Goal: Task Accomplishment & Management: Complete application form

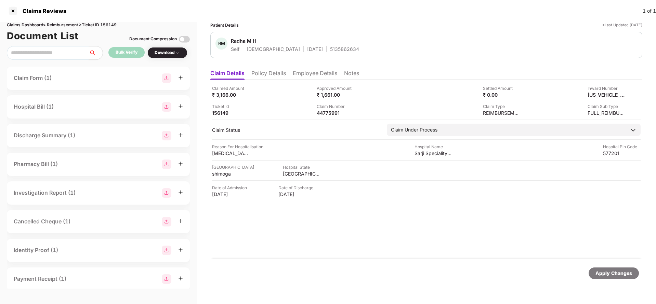
click at [279, 68] on ul "Claim Details Policy Details Employee Details Notes" at bounding box center [426, 73] width 432 height 14
click at [276, 71] on li "Policy Details" at bounding box center [268, 75] width 35 height 10
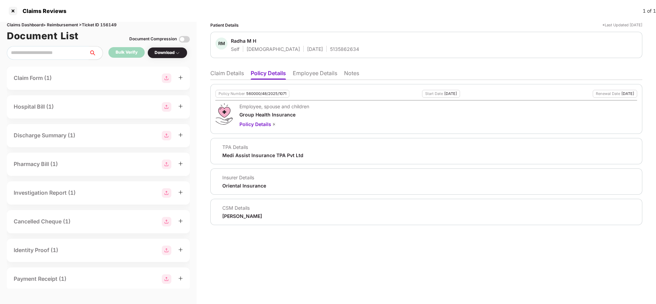
click at [301, 75] on li "Employee Details" at bounding box center [315, 75] width 44 height 10
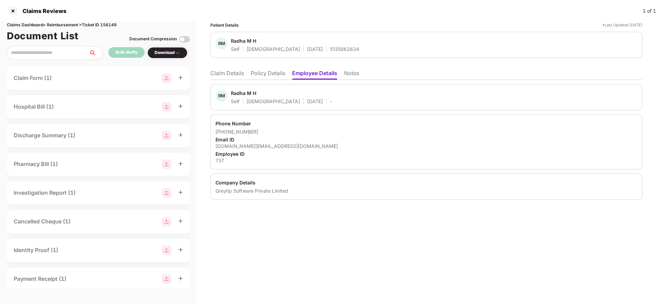
click at [215, 75] on li "Claim Details" at bounding box center [227, 75] width 34 height 10
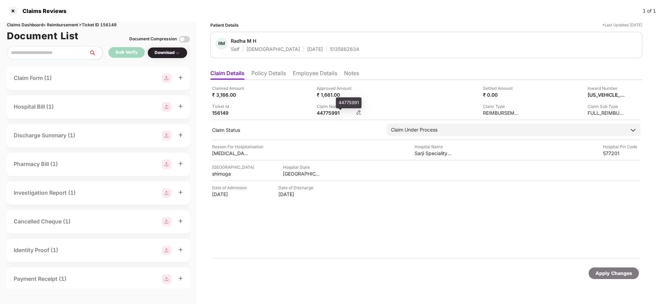
click at [333, 112] on div "44775991" at bounding box center [336, 113] width 38 height 6
copy div "44775991"
click at [625, 95] on img at bounding box center [622, 94] width 5 height 5
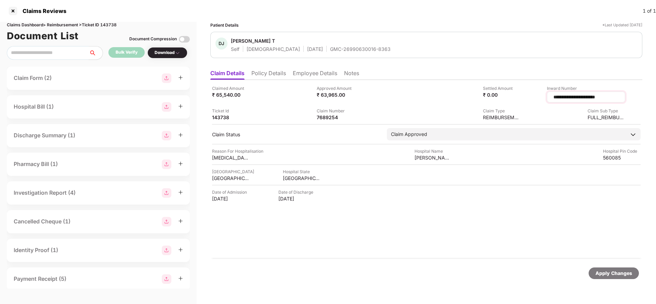
drag, startPoint x: 619, startPoint y: 96, endPoint x: 548, endPoint y: 99, distance: 71.9
click at [548, 99] on div "**********" at bounding box center [586, 97] width 78 height 11
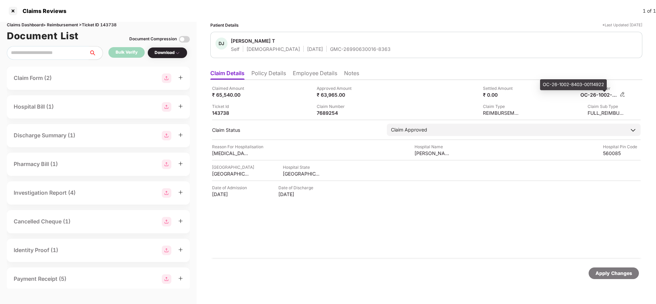
click at [592, 93] on div "OC-26-1002-8403-00114922" at bounding box center [599, 95] width 38 height 6
copy div
click at [322, 112] on div "7689254" at bounding box center [336, 113] width 38 height 6
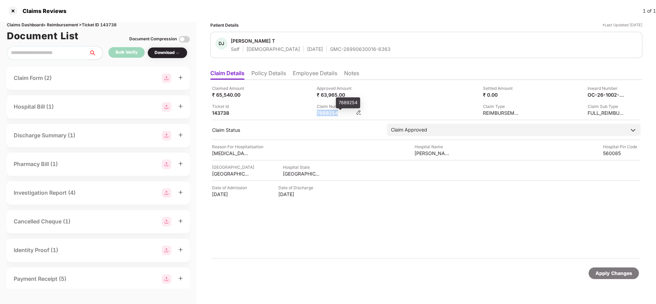
click at [322, 112] on div "7689254" at bounding box center [336, 113] width 38 height 6
copy div "7689254"
click at [621, 94] on img at bounding box center [622, 94] width 5 height 5
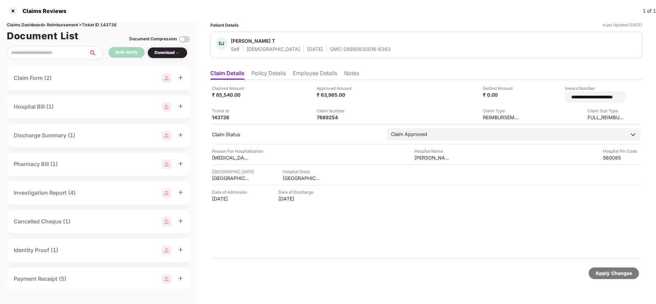
scroll to position [0, 1]
click at [588, 97] on input "**********" at bounding box center [586, 97] width 67 height 7
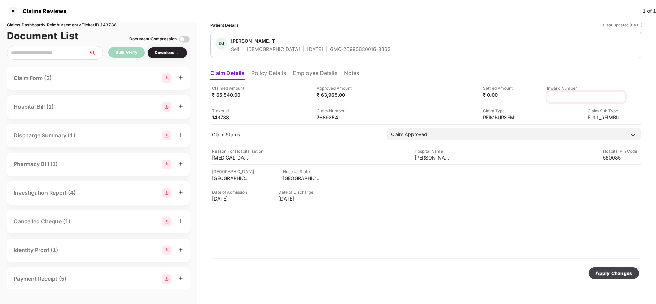
scroll to position [0, 0]
click at [356, 116] on div "7689254" at bounding box center [339, 117] width 45 height 6
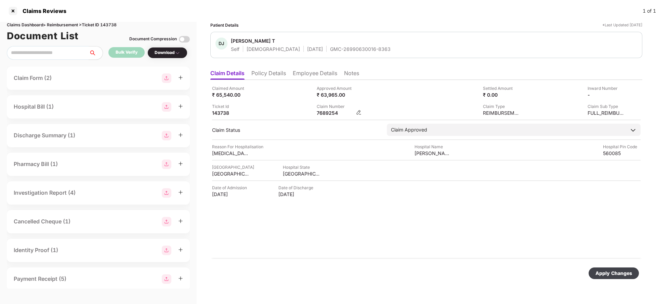
click at [360, 114] on img at bounding box center [358, 112] width 5 height 5
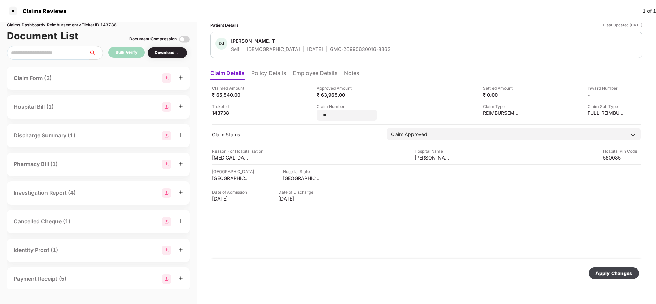
type input "*"
type input "**********"
click at [623, 93] on img at bounding box center [622, 94] width 5 height 5
click at [570, 96] on input at bounding box center [594, 97] width 49 height 7
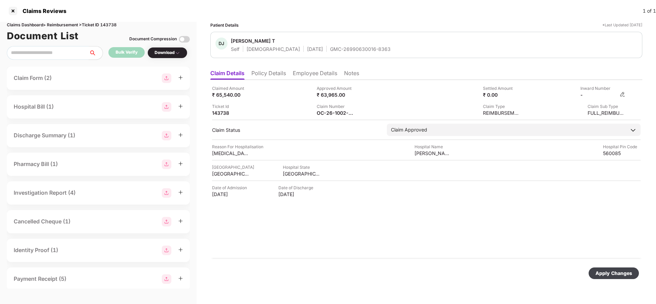
click at [624, 93] on img at bounding box center [622, 94] width 5 height 5
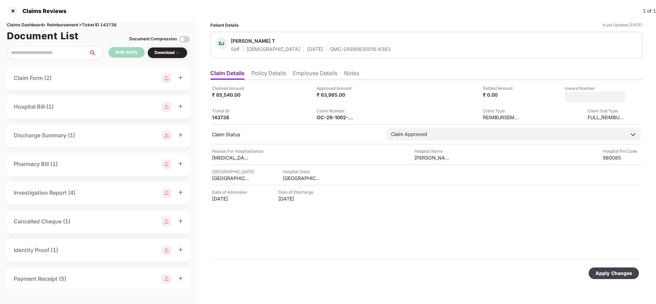
type input "*******"
click at [613, 274] on div "Apply Changes" at bounding box center [613, 274] width 37 height 8
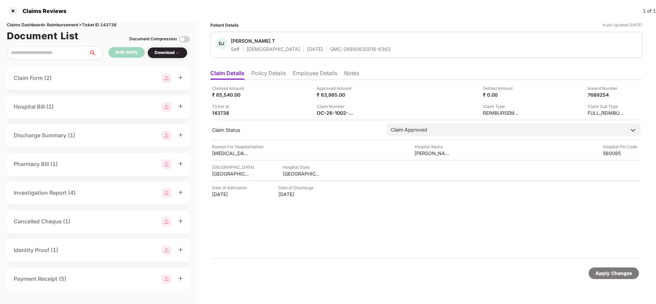
click at [617, 273] on div "Apply Changes" at bounding box center [613, 274] width 37 height 8
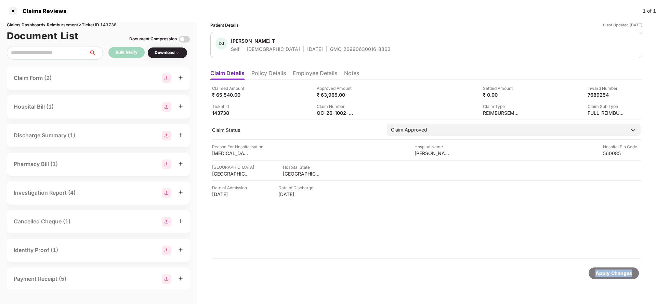
click at [617, 273] on div "Apply Changes" at bounding box center [613, 274] width 37 height 8
click at [604, 273] on div "Apply Changes" at bounding box center [613, 274] width 37 height 8
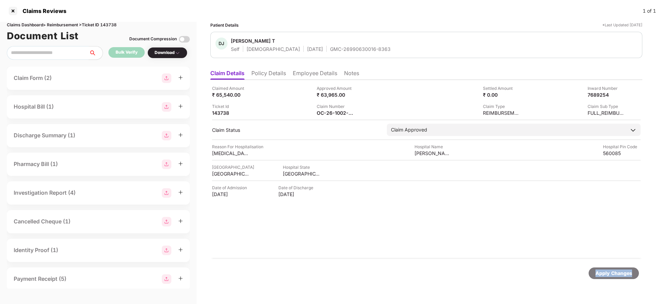
click at [604, 273] on div "Apply Changes" at bounding box center [613, 274] width 37 height 8
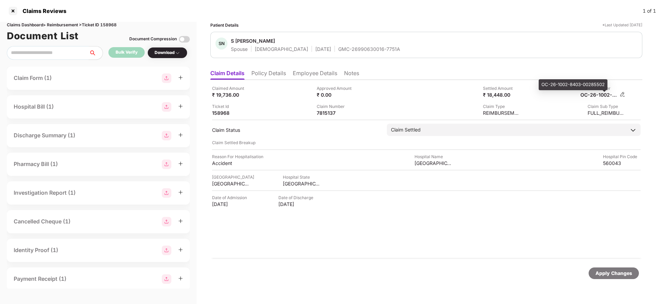
click at [596, 96] on div "OC-26-1002-8403-00285502" at bounding box center [599, 95] width 38 height 6
copy div
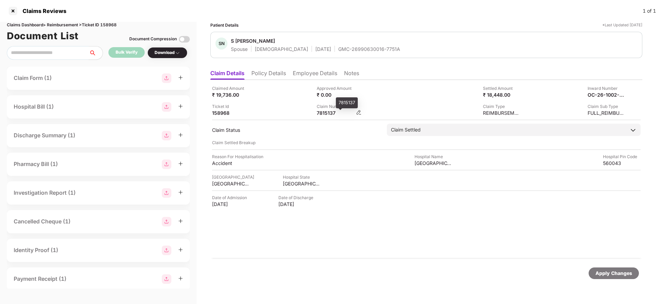
click at [331, 110] on div "7815137" at bounding box center [336, 113] width 38 height 6
copy div "7815137"
click at [626, 92] on div "Claimed Amount ₹ 19,736.00 Approved Amount ₹ 0.00 Settled Amount ₹ 18,448.00 In…" at bounding box center [426, 100] width 429 height 31
click at [622, 96] on img at bounding box center [622, 94] width 5 height 5
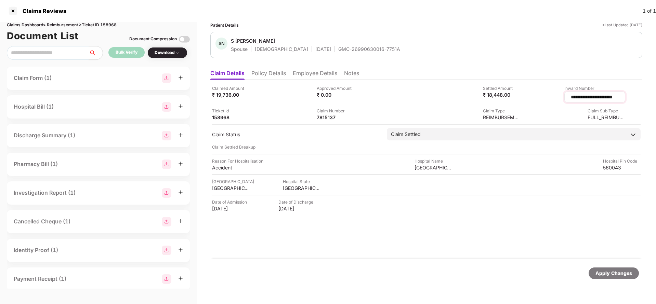
scroll to position [0, 3]
click at [599, 97] on input "**********" at bounding box center [586, 97] width 67 height 7
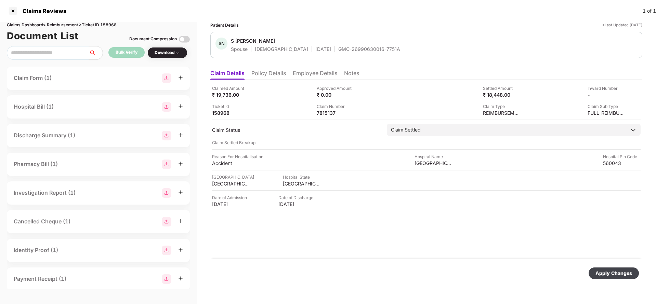
click at [364, 118] on div "Claimed Amount ₹ 19,736.00 Approved Amount ₹ 0.00 Settled Amount ₹ 18,448.00 In…" at bounding box center [426, 169] width 432 height 179
click at [357, 112] on img at bounding box center [358, 112] width 5 height 5
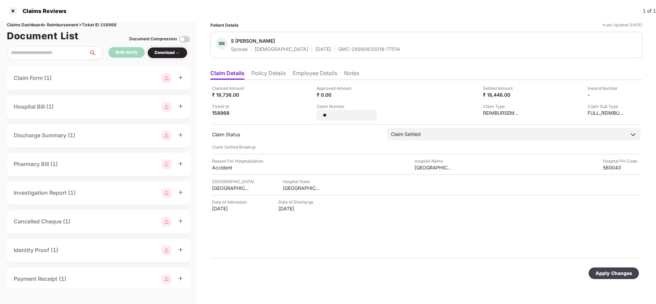
type input "*"
type input "**********"
click at [621, 94] on img at bounding box center [622, 94] width 5 height 5
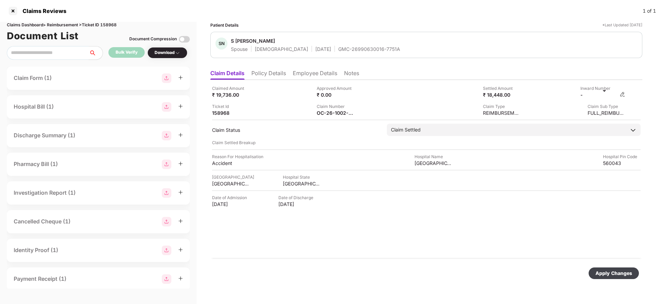
click at [625, 94] on img at bounding box center [622, 94] width 5 height 5
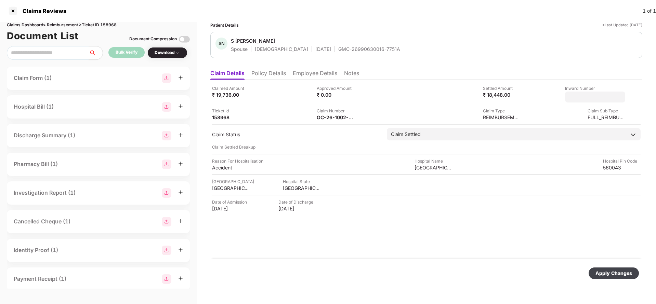
type input "*******"
click at [607, 268] on div "Apply Changes" at bounding box center [614, 274] width 50 height 12
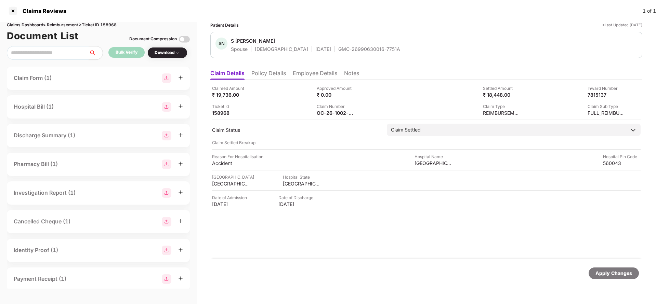
click at [608, 280] on div "Apply Changes" at bounding box center [426, 273] width 432 height 29
click at [611, 273] on div "Apply Changes" at bounding box center [613, 274] width 37 height 8
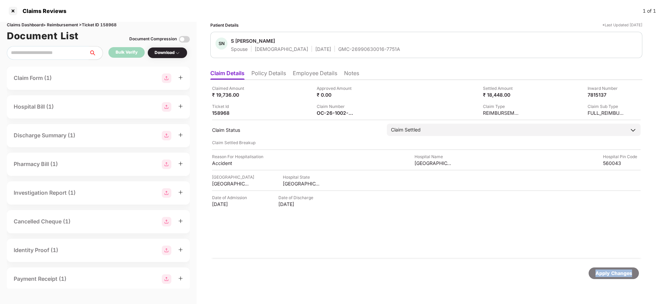
click at [611, 273] on div "Apply Changes" at bounding box center [613, 274] width 37 height 8
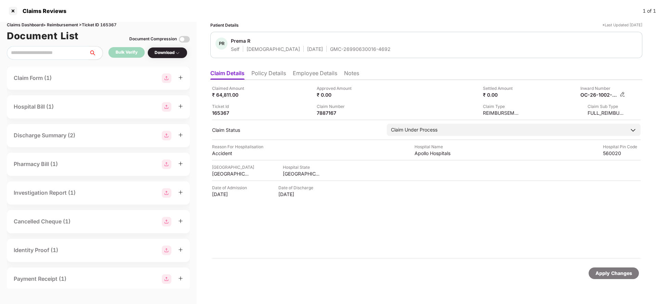
click at [621, 93] on img at bounding box center [622, 94] width 5 height 5
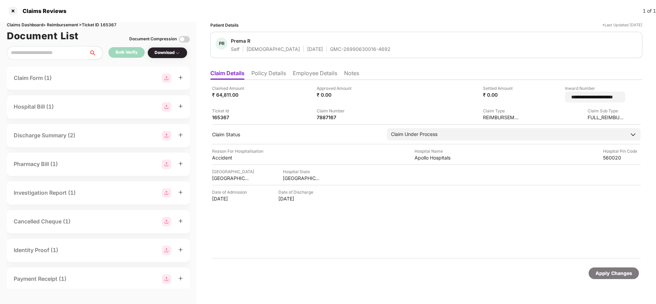
scroll to position [0, 3]
click at [592, 95] on input "**********" at bounding box center [586, 97] width 67 height 7
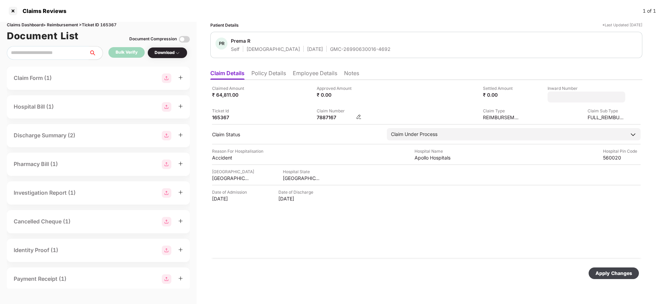
click at [359, 119] on div "Claimed Amount ₹ 64,811.00 Approved Amount ₹ 0.00 Settled Amount ₹ 0.00 Inward …" at bounding box center [426, 169] width 432 height 179
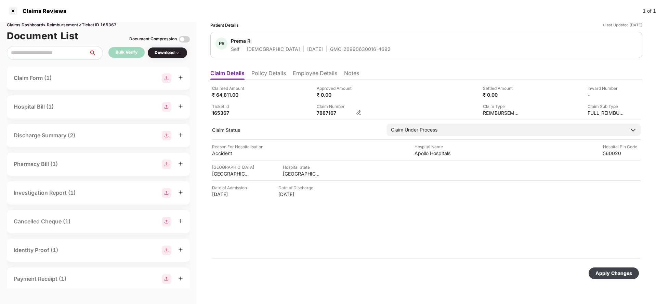
click at [357, 110] on img at bounding box center [358, 112] width 5 height 5
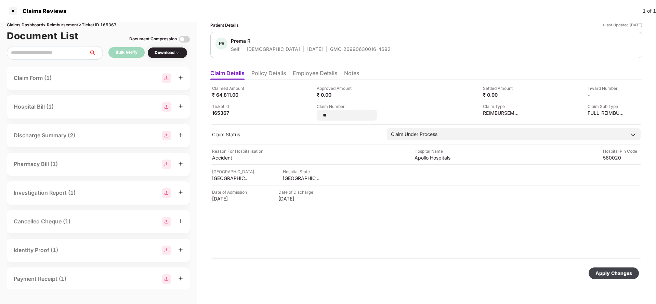
type input "*"
type input "**********"
click at [609, 271] on div "Apply Changes" at bounding box center [613, 274] width 37 height 8
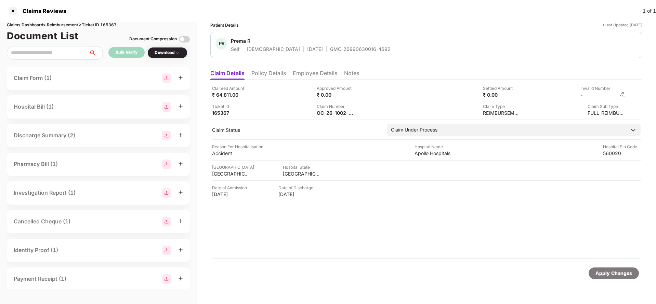
click at [621, 95] on img at bounding box center [622, 94] width 5 height 5
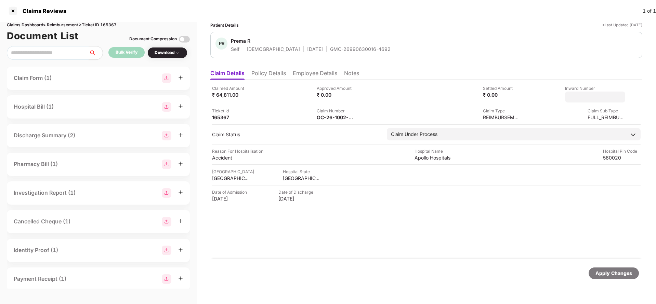
type input "*******"
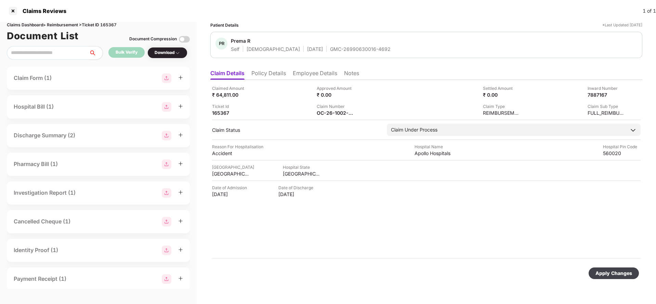
click at [600, 275] on div "Apply Changes" at bounding box center [613, 274] width 37 height 8
click at [621, 275] on div "Apply Changes" at bounding box center [613, 274] width 37 height 8
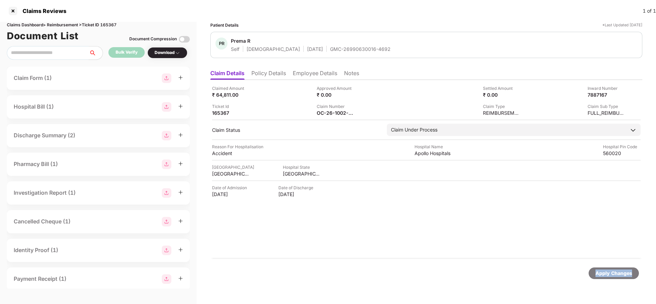
click at [621, 275] on div "Apply Changes" at bounding box center [613, 274] width 37 height 8
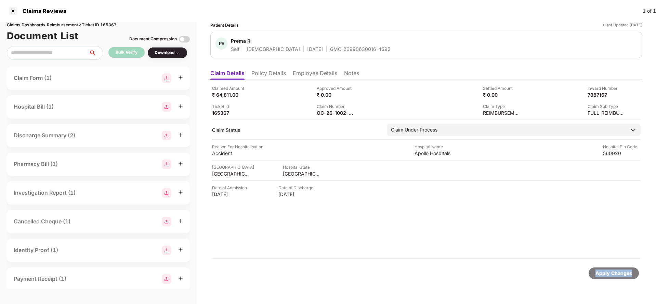
click at [621, 275] on div "Apply Changes" at bounding box center [613, 274] width 37 height 8
click at [623, 96] on img at bounding box center [622, 94] width 5 height 5
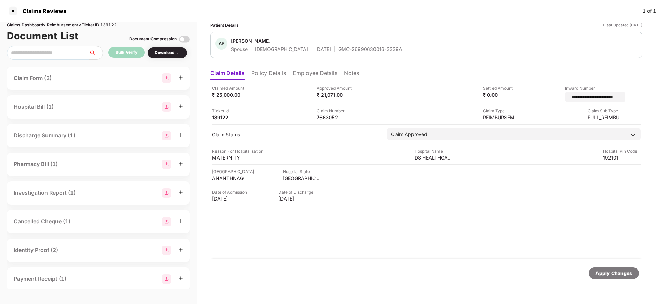
scroll to position [0, 2]
click at [586, 99] on input "**********" at bounding box center [586, 97] width 67 height 7
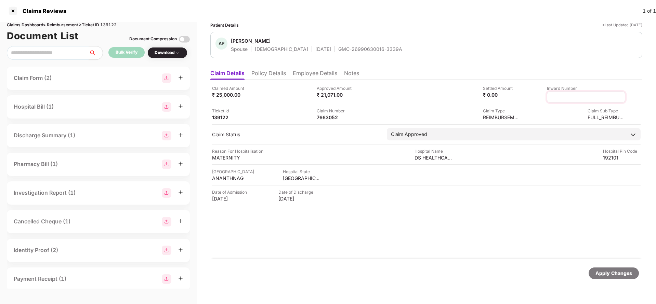
scroll to position [0, 0]
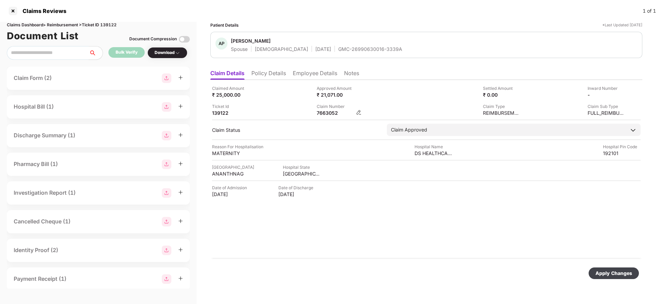
click at [357, 118] on div "Claimed Amount ₹ 25,000.00 Approved Amount ₹ 21,071.00 Settled Amount ₹ 0.00 In…" at bounding box center [426, 169] width 432 height 179
click at [360, 114] on img at bounding box center [358, 112] width 5 height 5
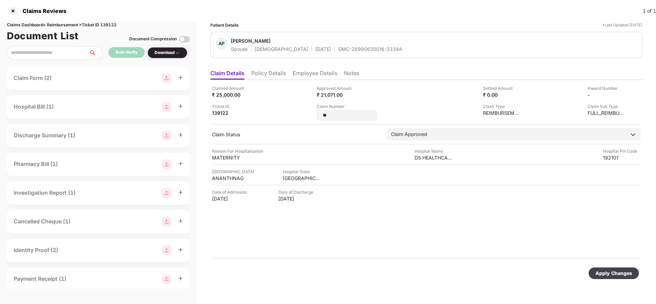
type input "*"
type input "**********"
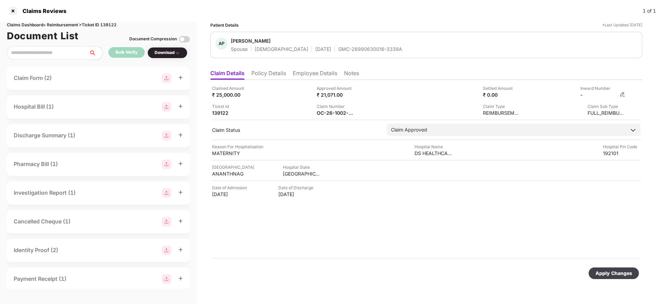
click at [625, 92] on img at bounding box center [622, 94] width 5 height 5
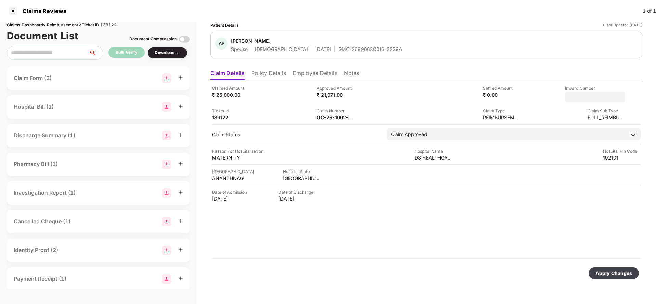
type input "*******"
click at [614, 272] on div "Apply Changes" at bounding box center [613, 274] width 37 height 8
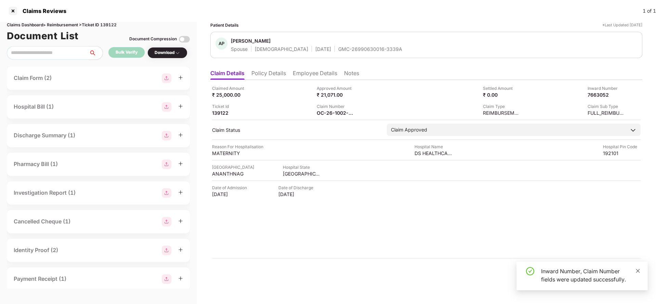
click at [639, 270] on icon "close" at bounding box center [637, 271] width 5 height 5
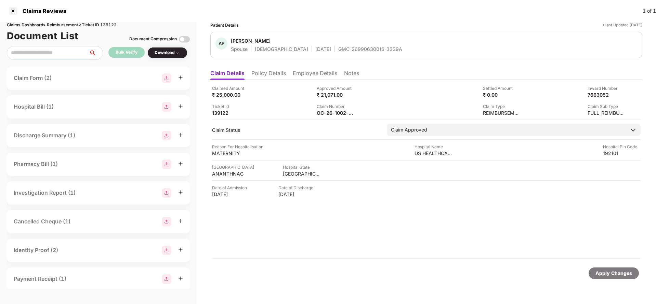
click at [607, 272] on div "Apply Changes" at bounding box center [613, 274] width 37 height 8
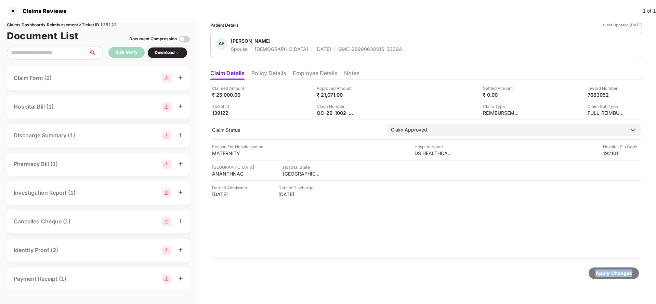
click at [607, 272] on div "Apply Changes" at bounding box center [613, 274] width 37 height 8
click at [615, 278] on div "Apply Changes" at bounding box center [614, 274] width 50 height 12
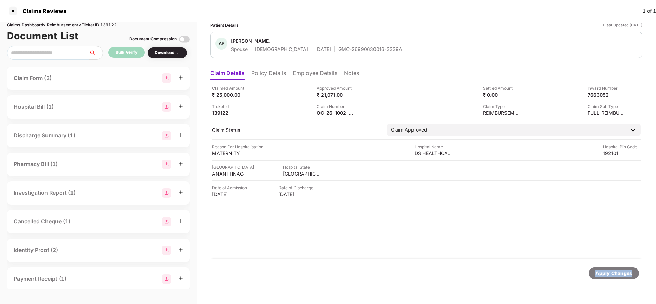
click at [615, 278] on div "Apply Changes" at bounding box center [614, 274] width 50 height 12
click at [622, 94] on img at bounding box center [622, 94] width 5 height 5
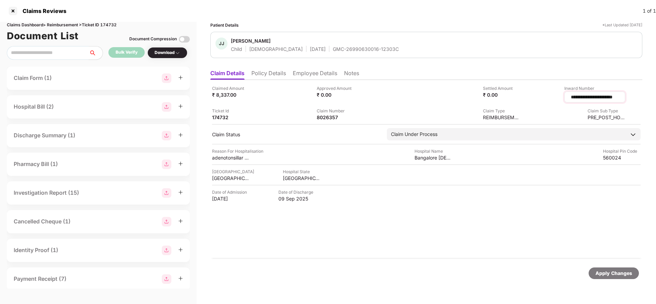
scroll to position [0, 3]
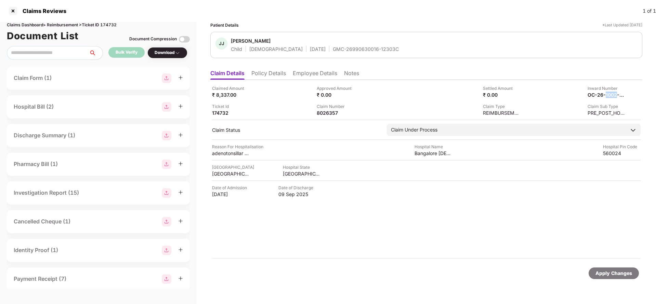
click at [599, 93] on div "OC-26-1002-8403-00477049" at bounding box center [607, 95] width 38 height 6
click at [621, 94] on img at bounding box center [622, 94] width 5 height 5
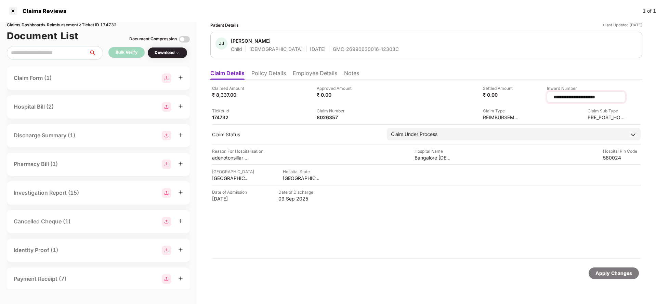
click at [618, 100] on input "**********" at bounding box center [586, 97] width 67 height 7
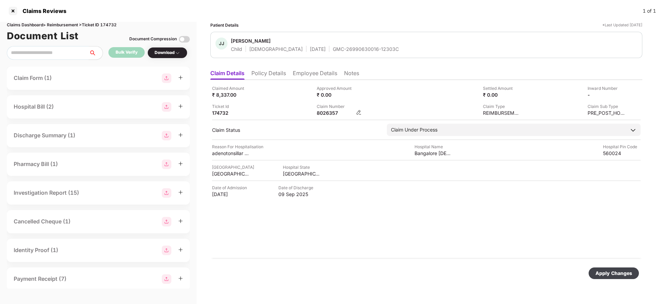
click at [359, 119] on div "Claimed Amount ₹ 8,337.00 Approved Amount ₹ 0.00 Settled Amount ₹ 0.00 Inward N…" at bounding box center [426, 169] width 432 height 179
click at [356, 113] on img at bounding box center [358, 112] width 5 height 5
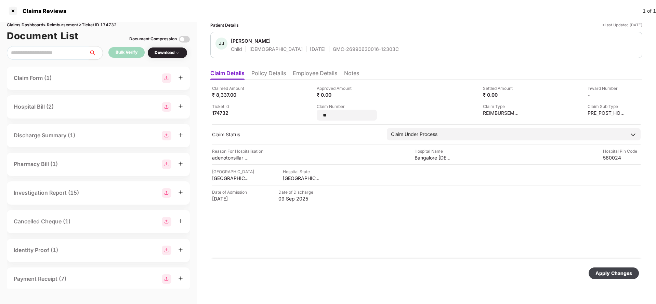
type input "*"
type input "**********"
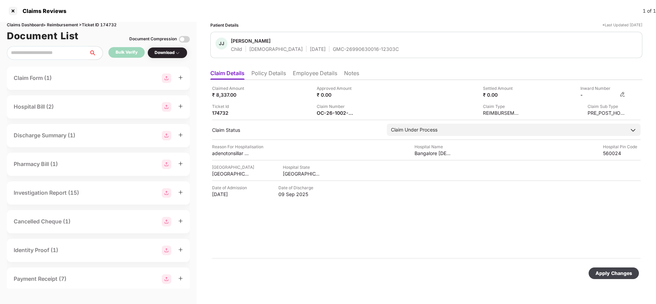
click at [619, 93] on div "-" at bounding box center [602, 95] width 45 height 6
click at [624, 94] on img at bounding box center [622, 94] width 5 height 5
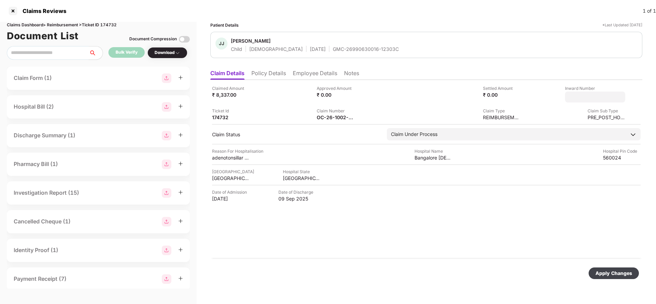
type input "*******"
click at [613, 268] on div "Apply Changes" at bounding box center [614, 274] width 50 height 12
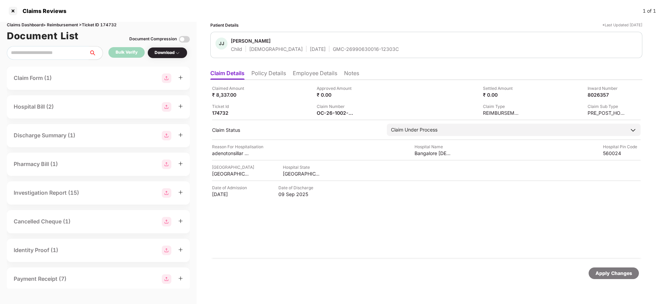
click at [616, 275] on div "Apply Changes" at bounding box center [613, 274] width 37 height 8
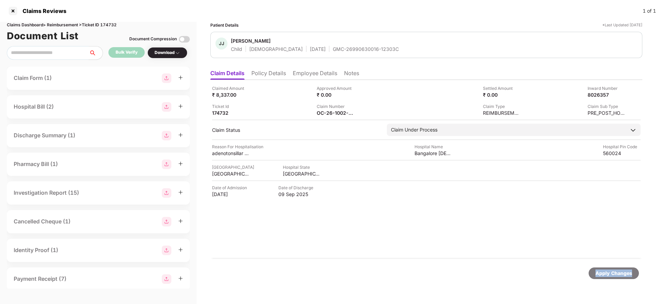
click at [616, 275] on div "Apply Changes" at bounding box center [613, 274] width 37 height 8
click at [355, 112] on div "OC-26-1002-8403-00477049" at bounding box center [339, 113] width 45 height 6
click at [360, 112] on img at bounding box center [358, 112] width 5 height 5
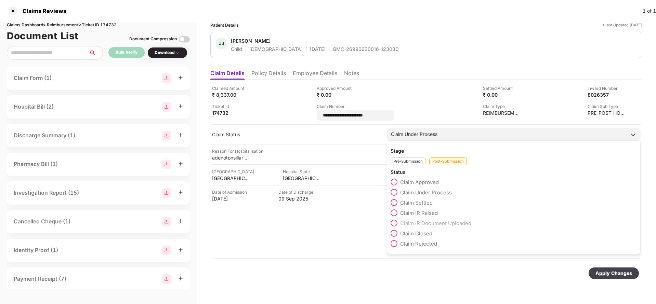
type input "**********"
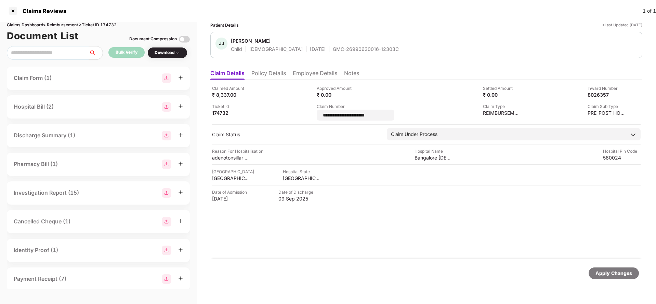
click at [371, 260] on div "Apply Changes" at bounding box center [426, 273] width 432 height 29
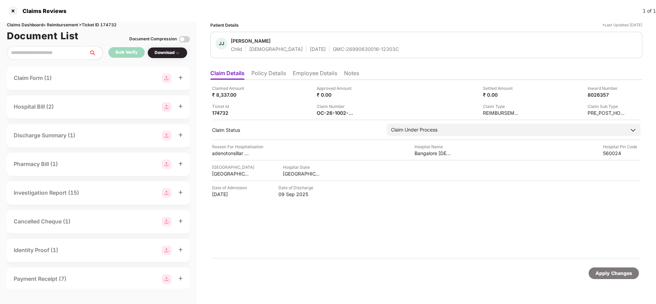
click at [611, 273] on div "Apply Changes" at bounding box center [613, 274] width 37 height 8
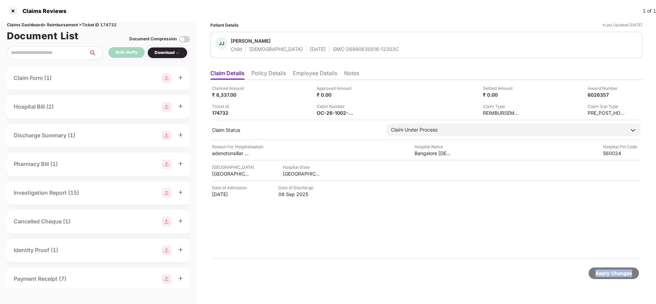
click at [611, 273] on div "Apply Changes" at bounding box center [613, 274] width 37 height 8
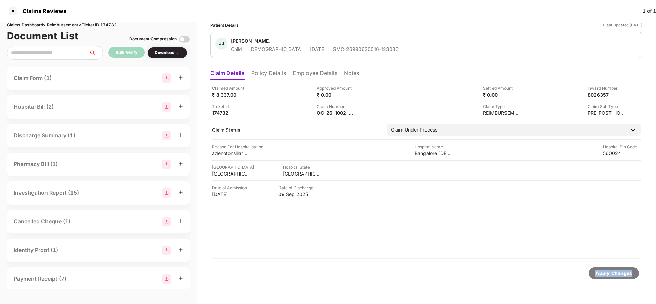
click at [611, 273] on div "Apply Changes" at bounding box center [613, 274] width 37 height 8
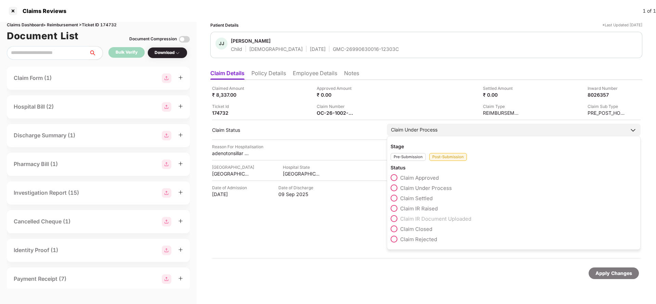
click at [437, 126] on div "Claim Under Process" at bounding box center [414, 130] width 47 height 8
click at [416, 177] on span "Claim Approved" at bounding box center [419, 178] width 39 height 6
click at [424, 187] on span "Claim Under Process" at bounding box center [426, 188] width 52 height 6
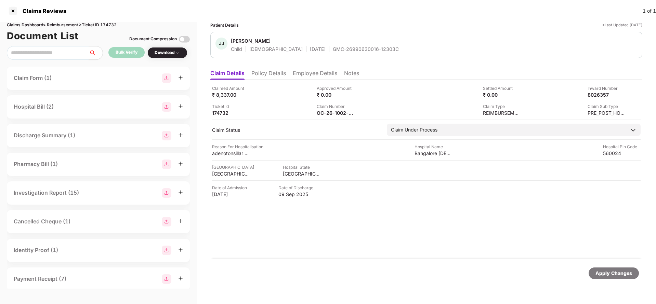
click at [608, 271] on div "Apply Changes" at bounding box center [613, 274] width 37 height 8
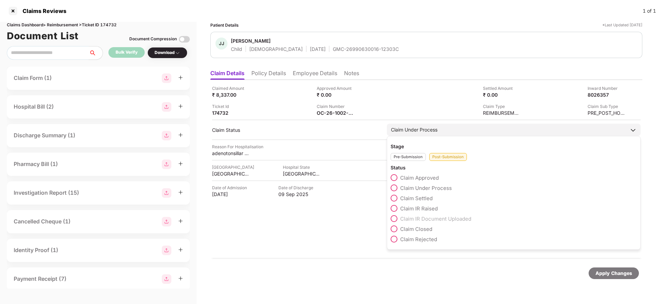
click at [437, 126] on div "Claim Under Process" at bounding box center [514, 130] width 254 height 12
click at [400, 231] on label "Claim Closed" at bounding box center [412, 229] width 42 height 7
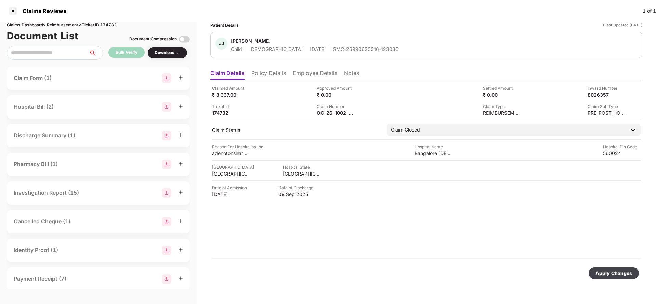
click at [600, 270] on div "Apply Changes" at bounding box center [613, 274] width 37 height 8
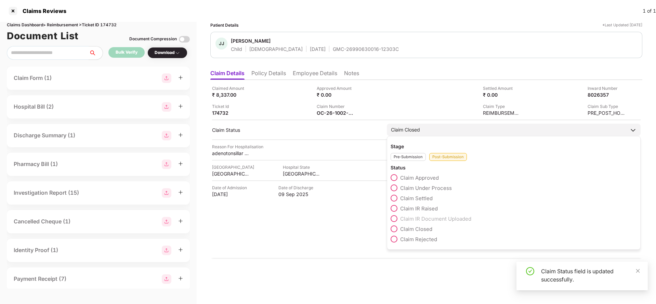
click at [420, 128] on div "Claim Closed" at bounding box center [405, 130] width 29 height 8
click at [412, 188] on span "Claim Under Process" at bounding box center [426, 188] width 52 height 6
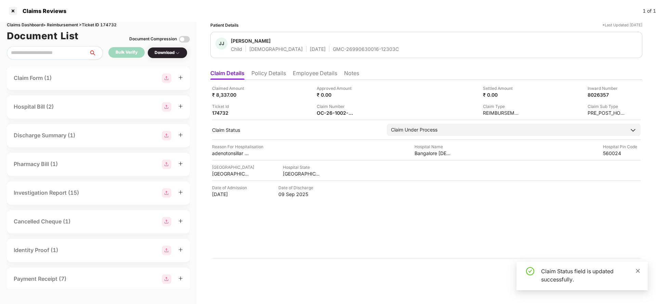
click at [636, 270] on icon "close" at bounding box center [637, 271] width 5 height 5
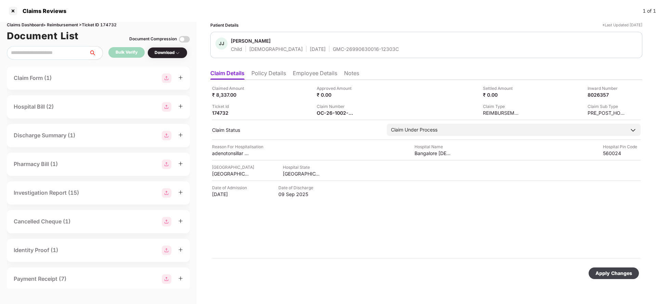
click at [608, 273] on div "Apply Changes" at bounding box center [613, 274] width 37 height 8
click at [617, 271] on div "Apply Changes" at bounding box center [613, 274] width 37 height 8
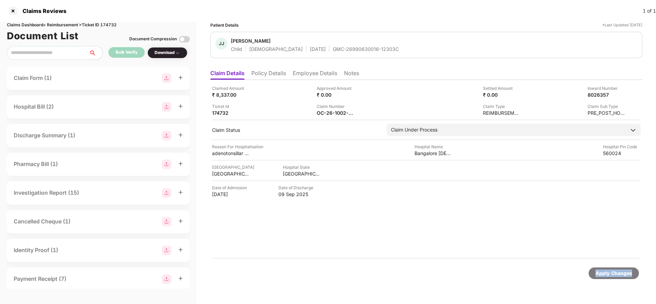
click at [617, 271] on div "Apply Changes" at bounding box center [613, 274] width 37 height 8
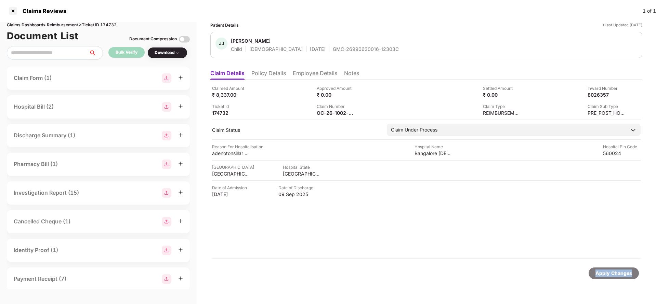
click at [617, 271] on div "Apply Changes" at bounding box center [613, 274] width 37 height 8
click at [615, 272] on div "Apply Changes" at bounding box center [613, 274] width 37 height 8
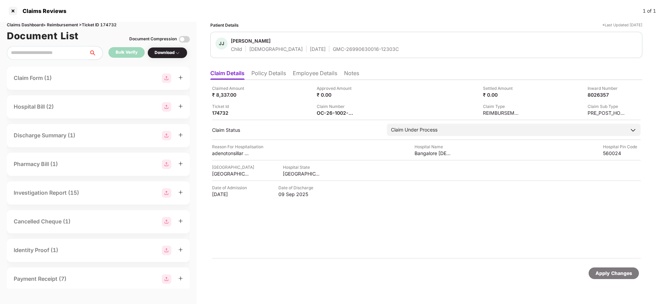
click at [615, 272] on div "Apply Changes" at bounding box center [613, 274] width 37 height 8
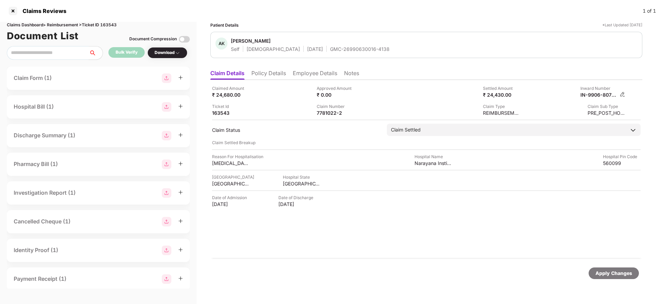
click at [622, 94] on img at bounding box center [622, 94] width 5 height 5
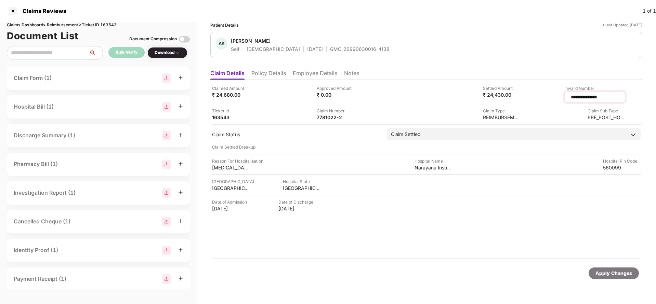
click at [591, 97] on input "**********" at bounding box center [594, 97] width 49 height 7
click at [356, 117] on div "Claimed Amount ₹ 24,680.00 Approved Amount ₹ 0.00 Settled Amount ₹ 24,430.00 In…" at bounding box center [426, 169] width 432 height 179
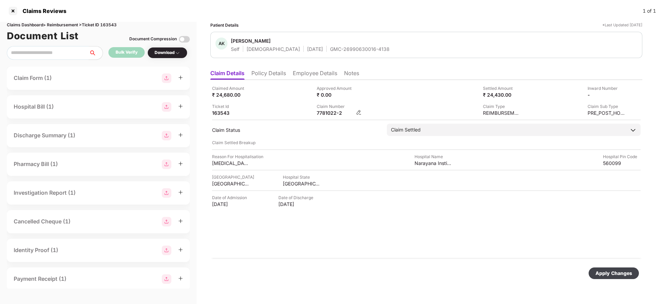
click at [360, 111] on img at bounding box center [358, 112] width 5 height 5
type input "*"
type input "**********"
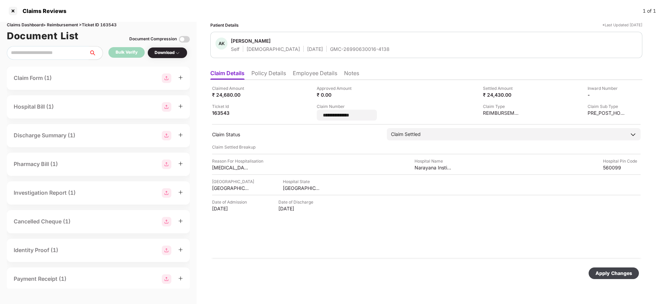
click at [615, 274] on div "Apply Changes" at bounding box center [613, 274] width 37 height 8
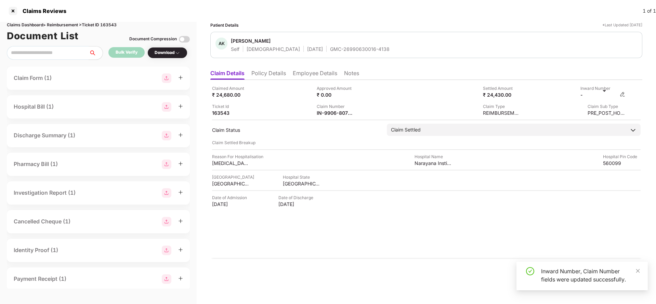
click at [625, 96] on img at bounding box center [622, 94] width 5 height 5
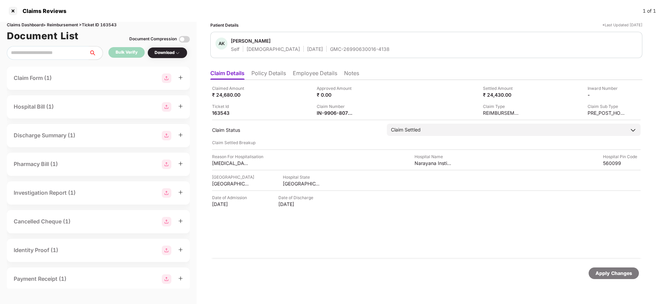
click at [613, 271] on div "Apply Changes" at bounding box center [613, 274] width 37 height 8
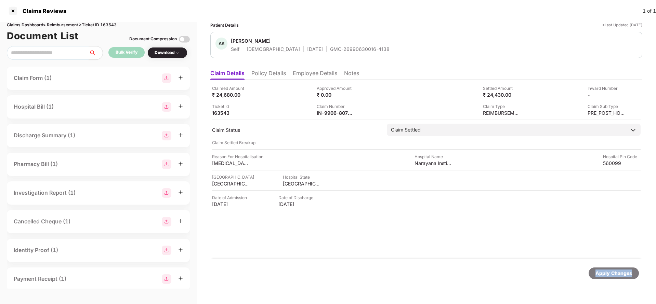
click at [622, 276] on div "Apply Changes" at bounding box center [613, 274] width 37 height 8
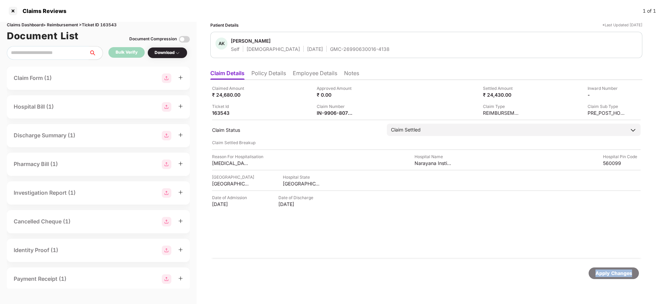
click at [622, 276] on div "Apply Changes" at bounding box center [613, 274] width 37 height 8
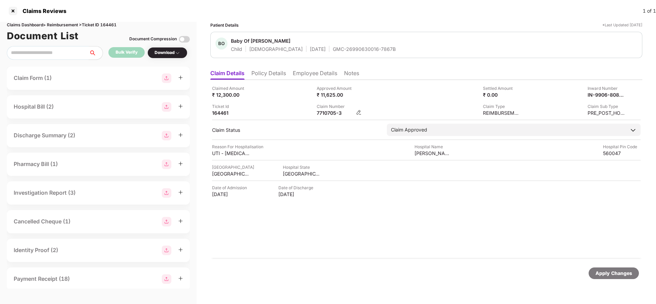
click at [357, 112] on img at bounding box center [358, 112] width 5 height 5
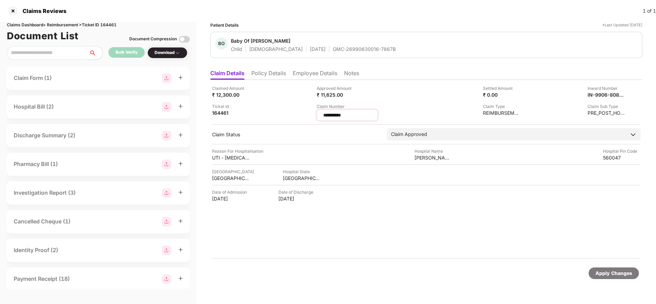
click at [349, 117] on input "*********" at bounding box center [347, 115] width 49 height 7
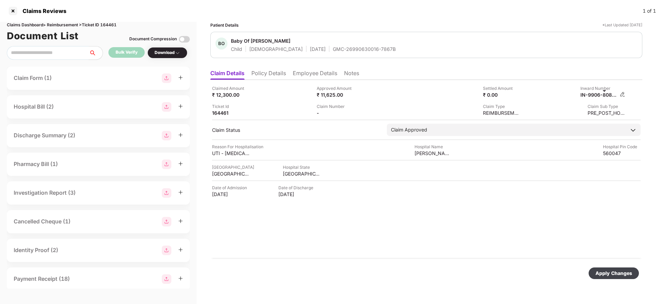
click at [621, 94] on img at bounding box center [622, 94] width 5 height 5
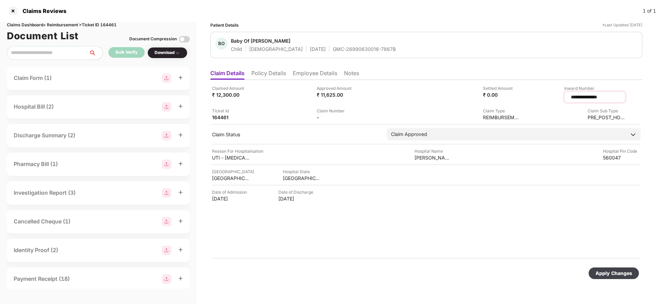
click at [592, 97] on input "**********" at bounding box center [594, 97] width 49 height 7
click at [344, 114] on div "Claim Number -" at bounding box center [336, 114] width 38 height 13
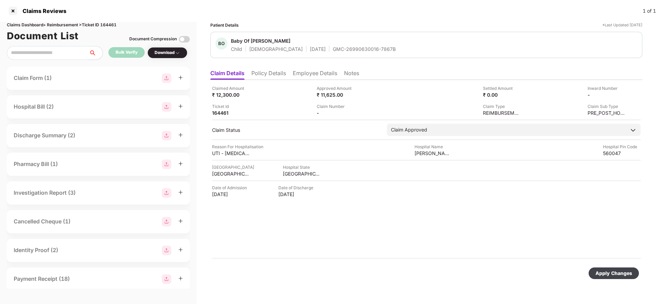
click at [365, 112] on div "Claim Number -" at bounding box center [367, 109] width 100 height 13
click at [357, 111] on img at bounding box center [358, 112] width 5 height 5
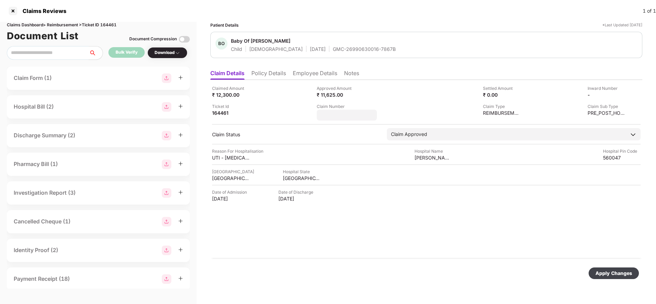
type input "**********"
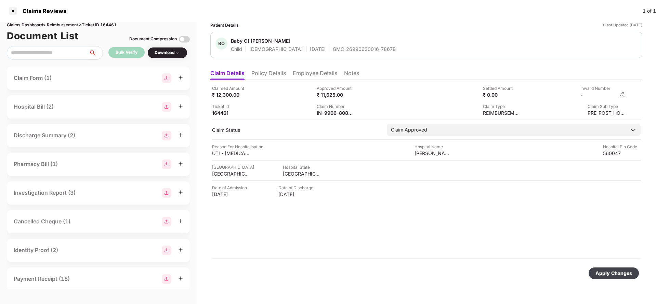
click at [625, 96] on img at bounding box center [622, 94] width 5 height 5
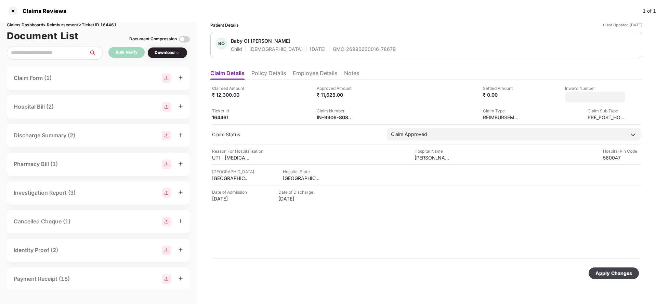
type input "*********"
click at [610, 272] on div "Apply Changes" at bounding box center [613, 274] width 37 height 8
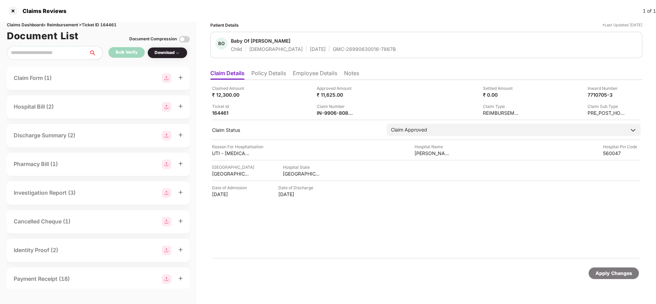
click at [602, 271] on div "Apply Changes" at bounding box center [613, 274] width 37 height 8
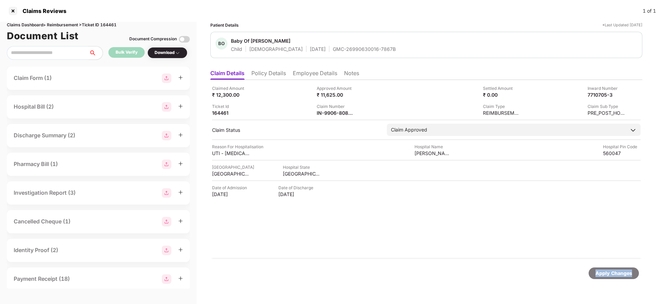
click at [602, 271] on div "Apply Changes" at bounding box center [613, 274] width 37 height 8
